Goal: Task Accomplishment & Management: Use online tool/utility

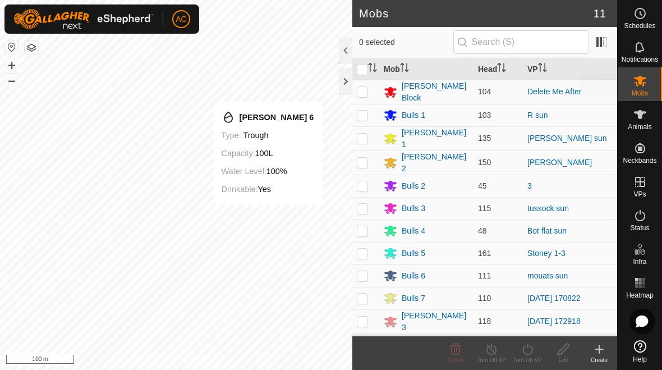
click at [460, 84] on icon at bounding box center [640, 80] width 13 height 13
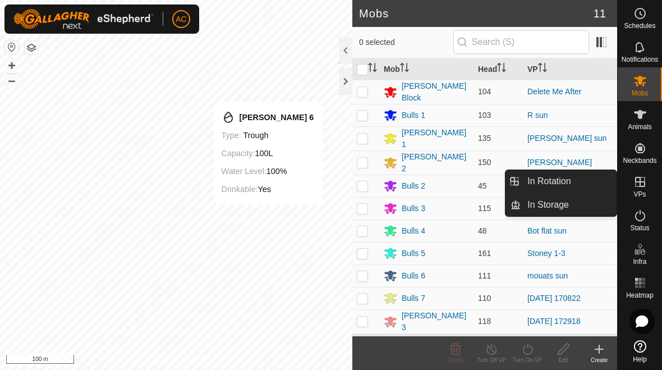
click at [460, 182] on link "In Rotation" at bounding box center [569, 181] width 96 height 22
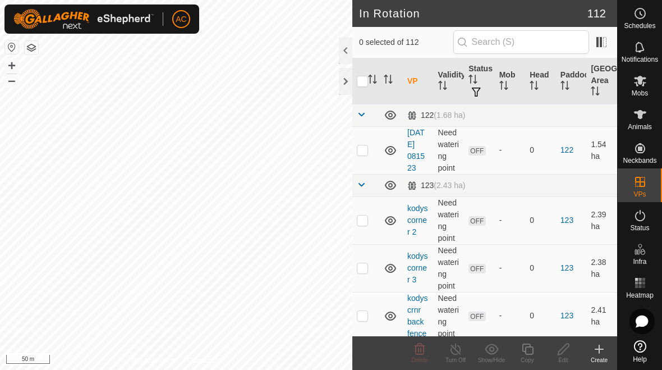
click at [460, 353] on icon at bounding box center [599, 348] width 13 height 13
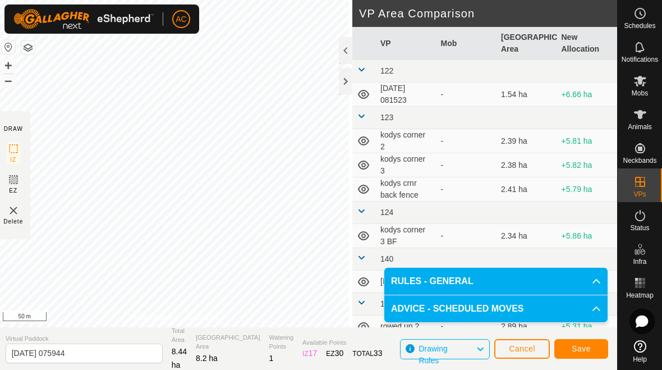
click at [84, 355] on input "[DATE] 075944" at bounding box center [84, 353] width 157 height 20
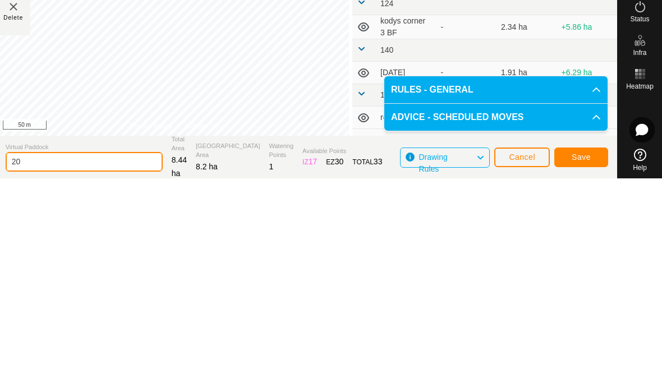
type input "2"
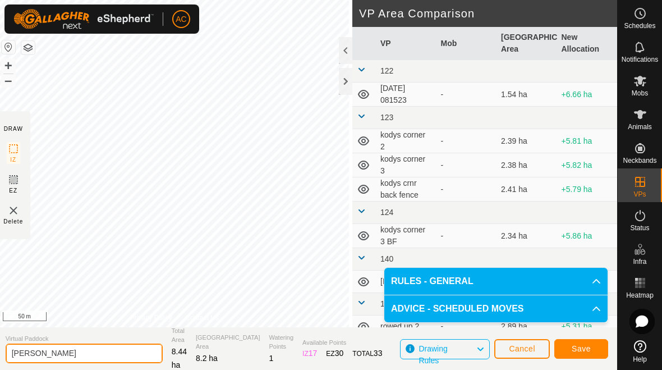
click at [86, 347] on input "[PERSON_NAME]" at bounding box center [84, 353] width 157 height 20
click at [106, 356] on input "Round treesMoores" at bounding box center [84, 353] width 157 height 20
type input "Round treesMoores"
click at [460, 341] on button "Save" at bounding box center [582, 349] width 54 height 20
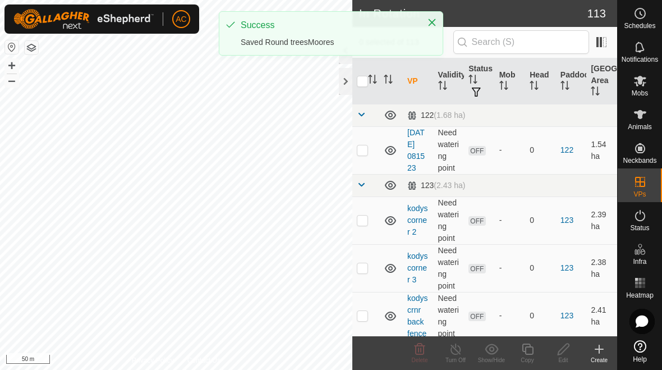
click at [460, 218] on icon at bounding box center [640, 215] width 13 height 13
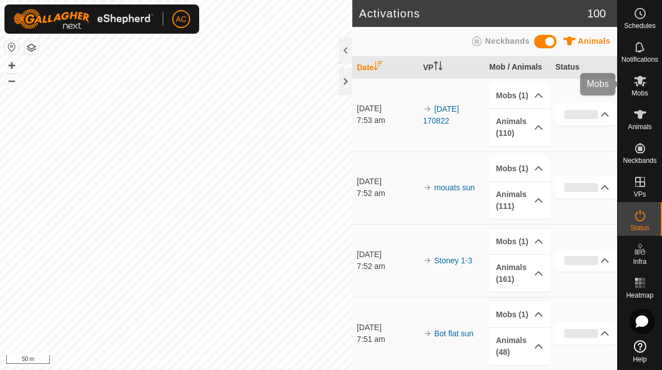
click at [460, 83] on icon at bounding box center [640, 81] width 12 height 11
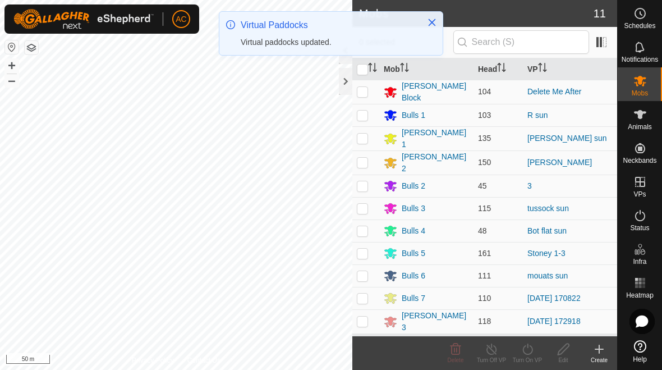
click at [460, 89] on div "[PERSON_NAME] Block" at bounding box center [426, 92] width 85 height 24
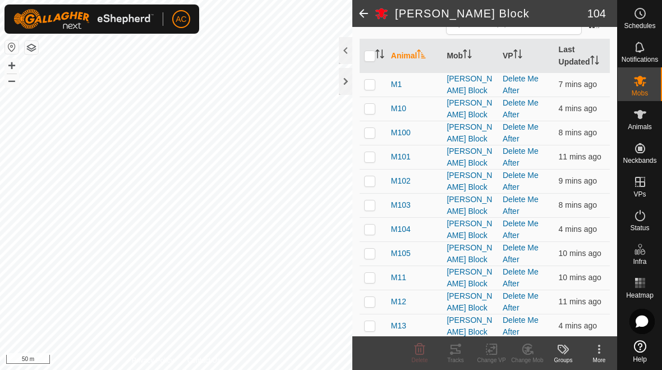
scroll to position [117, 0]
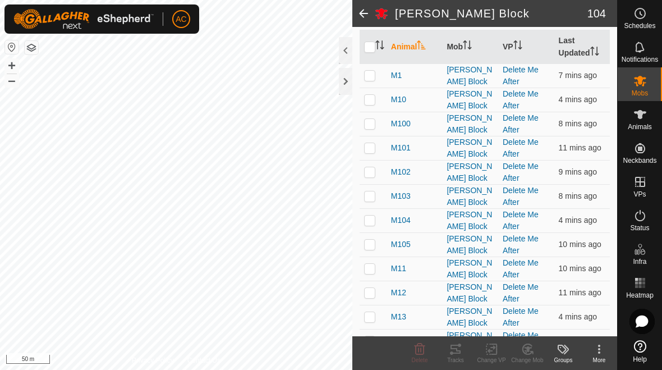
click at [346, 47] on div at bounding box center [345, 50] width 13 height 27
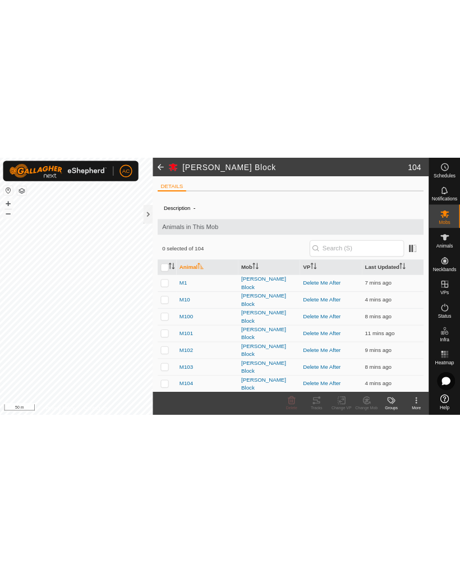
scroll to position [0, 0]
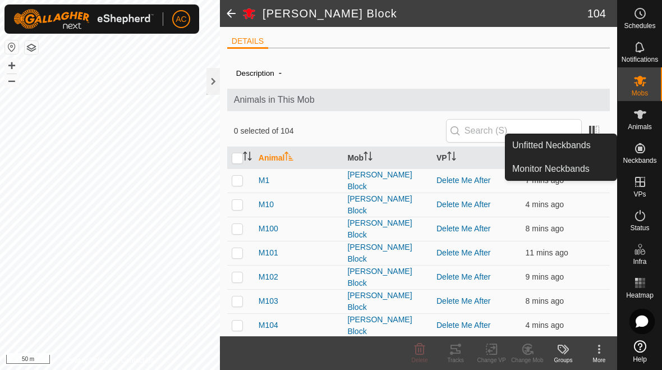
click at [460, 174] on link "Monitor Neckbands" at bounding box center [561, 169] width 111 height 22
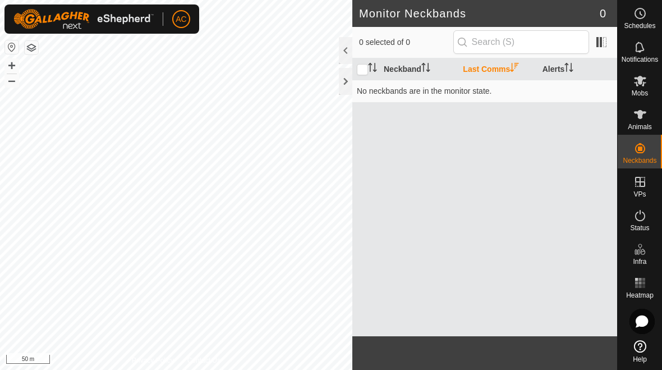
click at [437, 29] on div "0 selected of 0" at bounding box center [484, 42] width 265 height 31
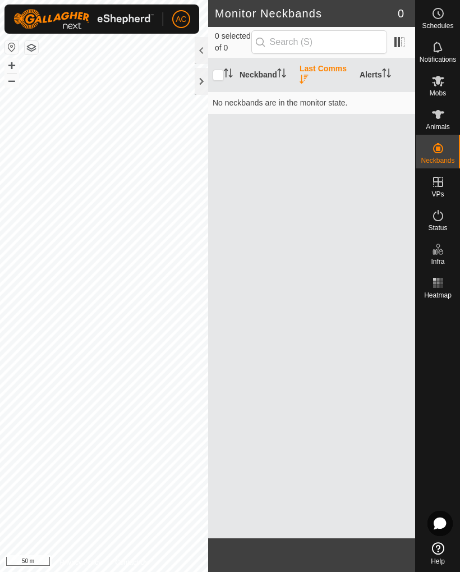
click at [201, 48] on div at bounding box center [201, 50] width 13 height 27
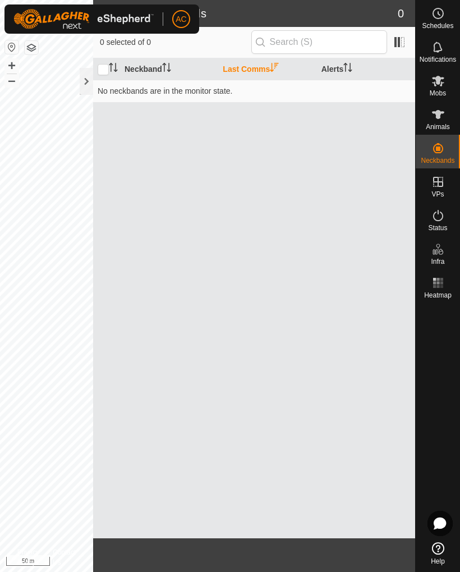
click at [80, 86] on div at bounding box center [86, 81] width 13 height 27
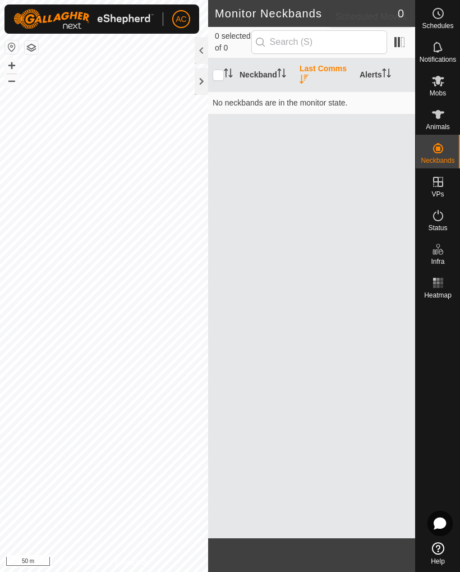
click at [442, 15] on icon at bounding box center [438, 13] width 13 height 13
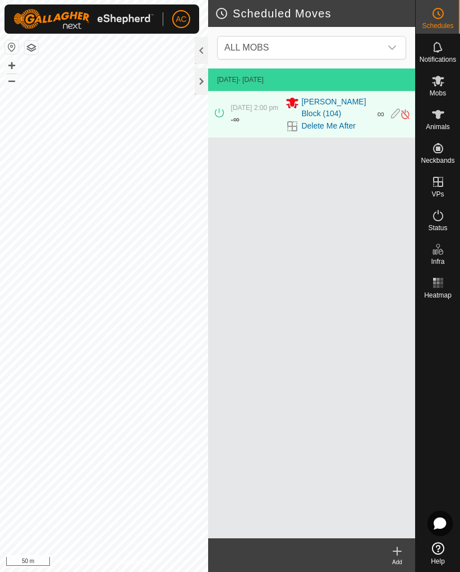
click at [329, 113] on span "[PERSON_NAME] Block (104)" at bounding box center [335, 108] width 69 height 24
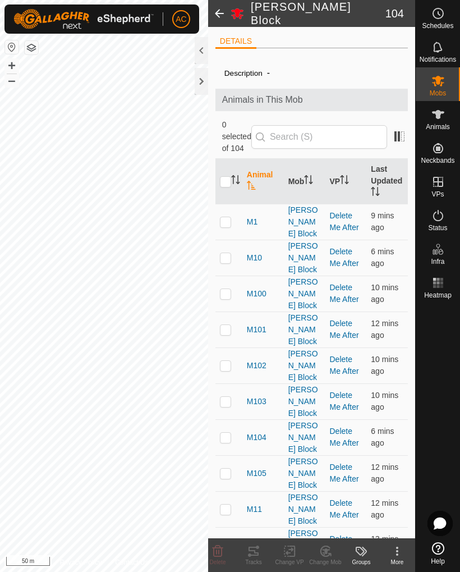
click at [441, 12] on icon at bounding box center [438, 13] width 13 height 13
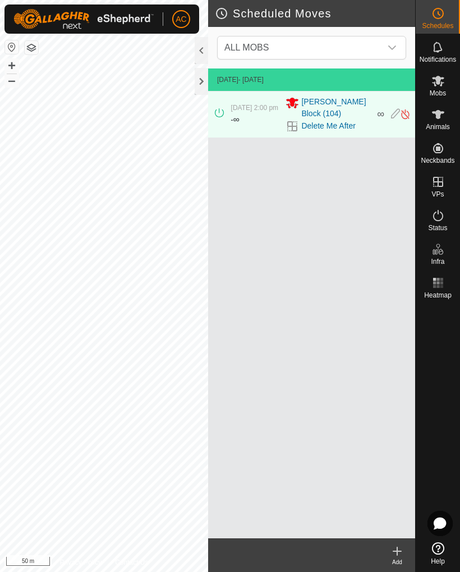
click at [253, 112] on span "[DATE] 2:00 pm" at bounding box center [254, 108] width 47 height 8
